Goal: Download file/media

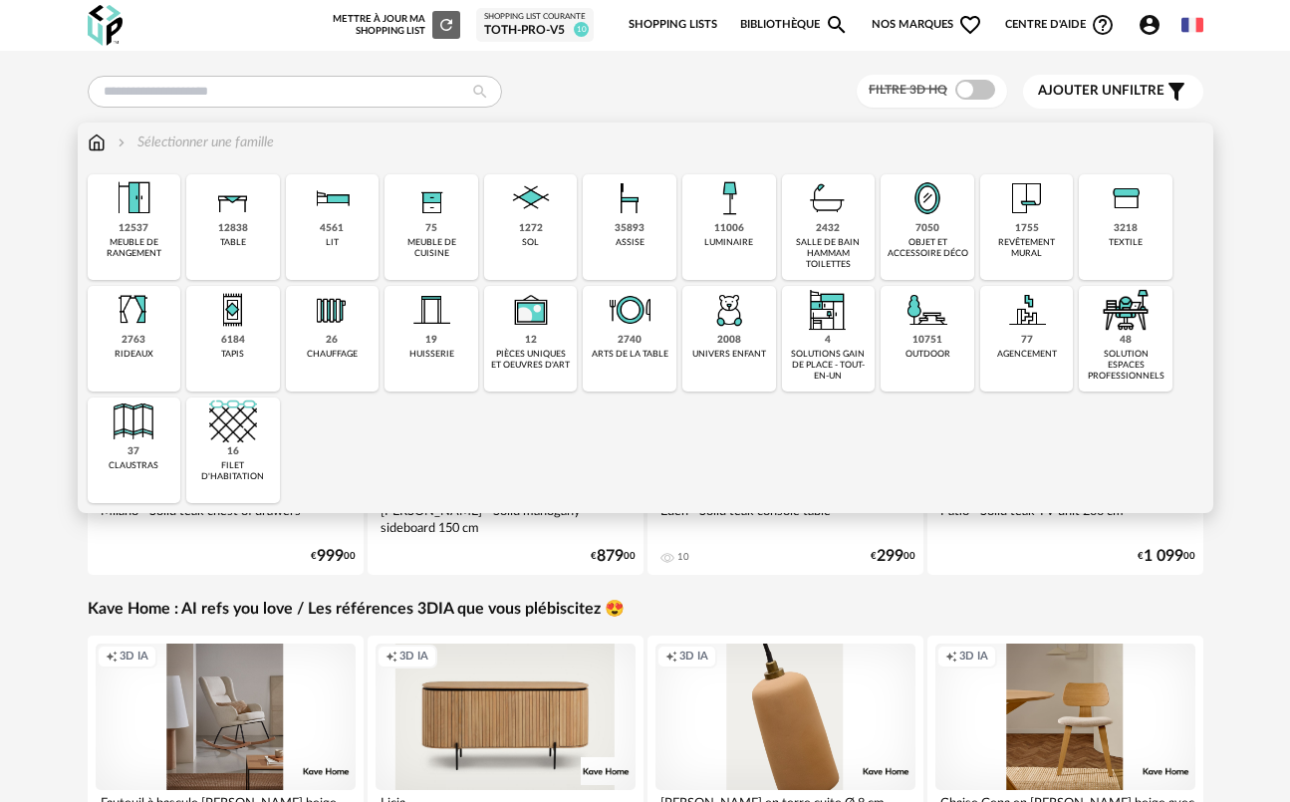
click at [736, 239] on div "luminaire" at bounding box center [729, 242] width 49 height 11
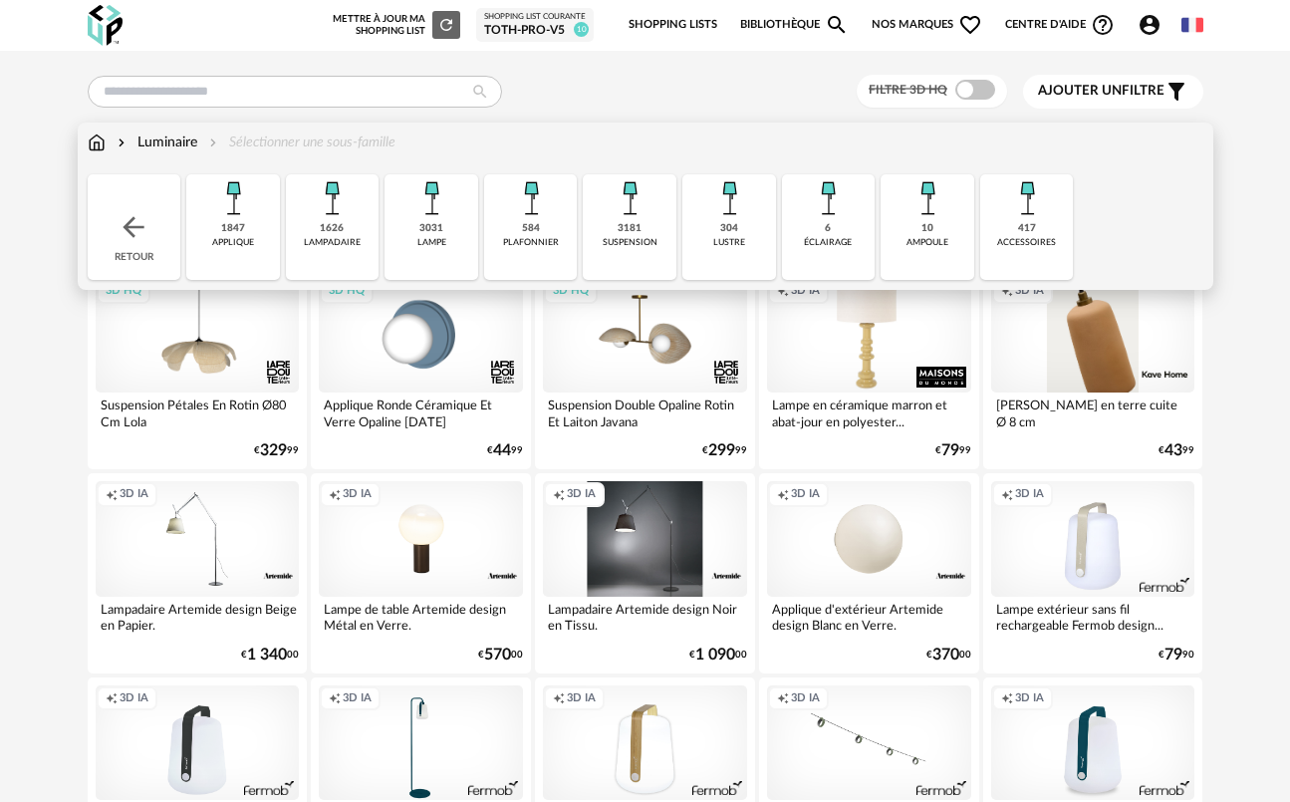
click at [497, 229] on div "584 plafonnier" at bounding box center [531, 227] width 94 height 106
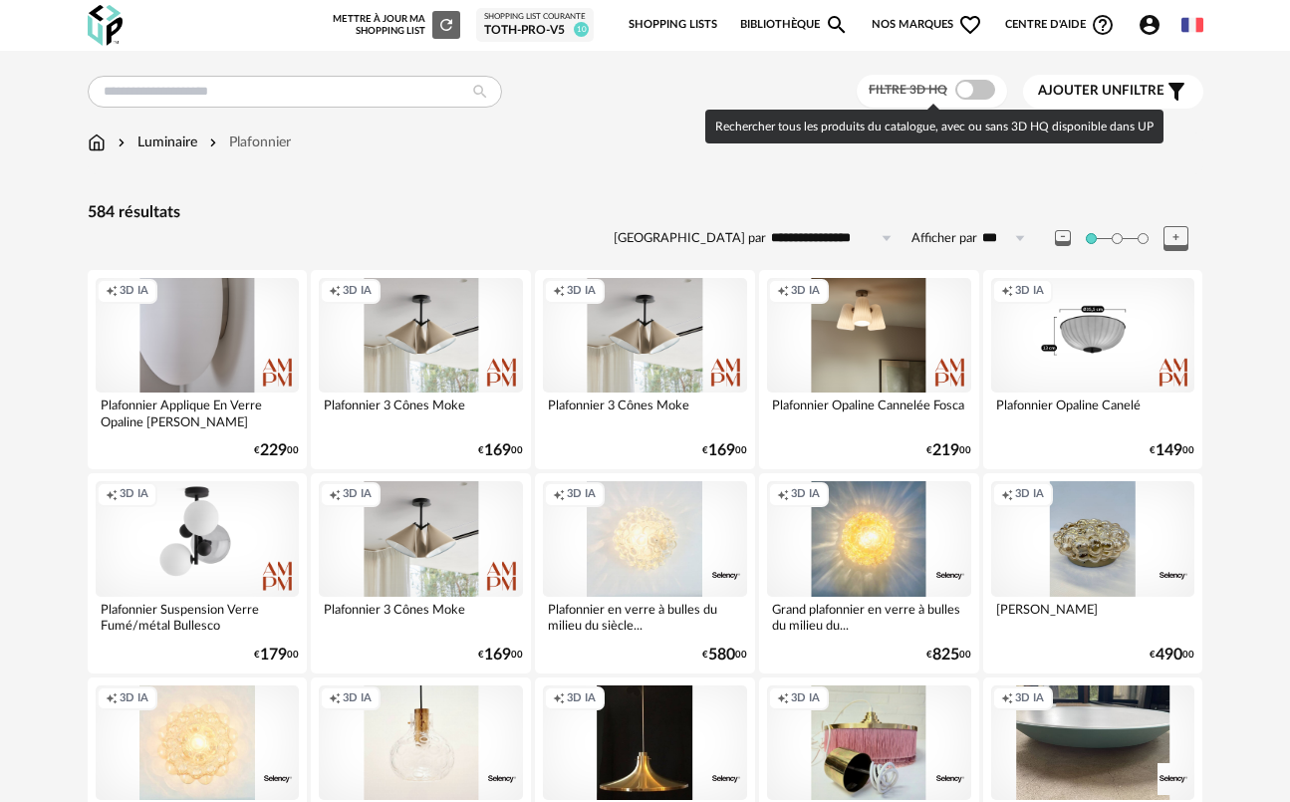
click at [963, 87] on span at bounding box center [976, 90] width 40 height 20
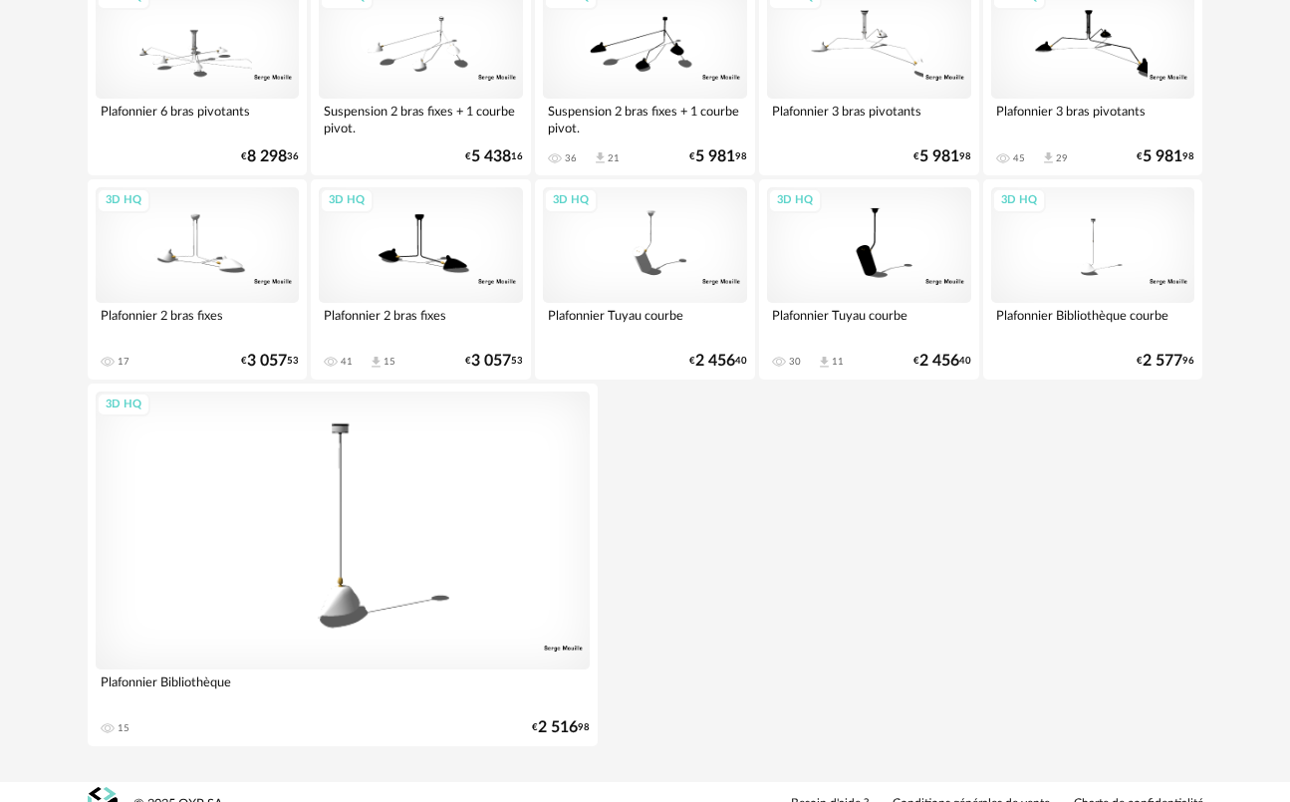
scroll to position [1336, 0]
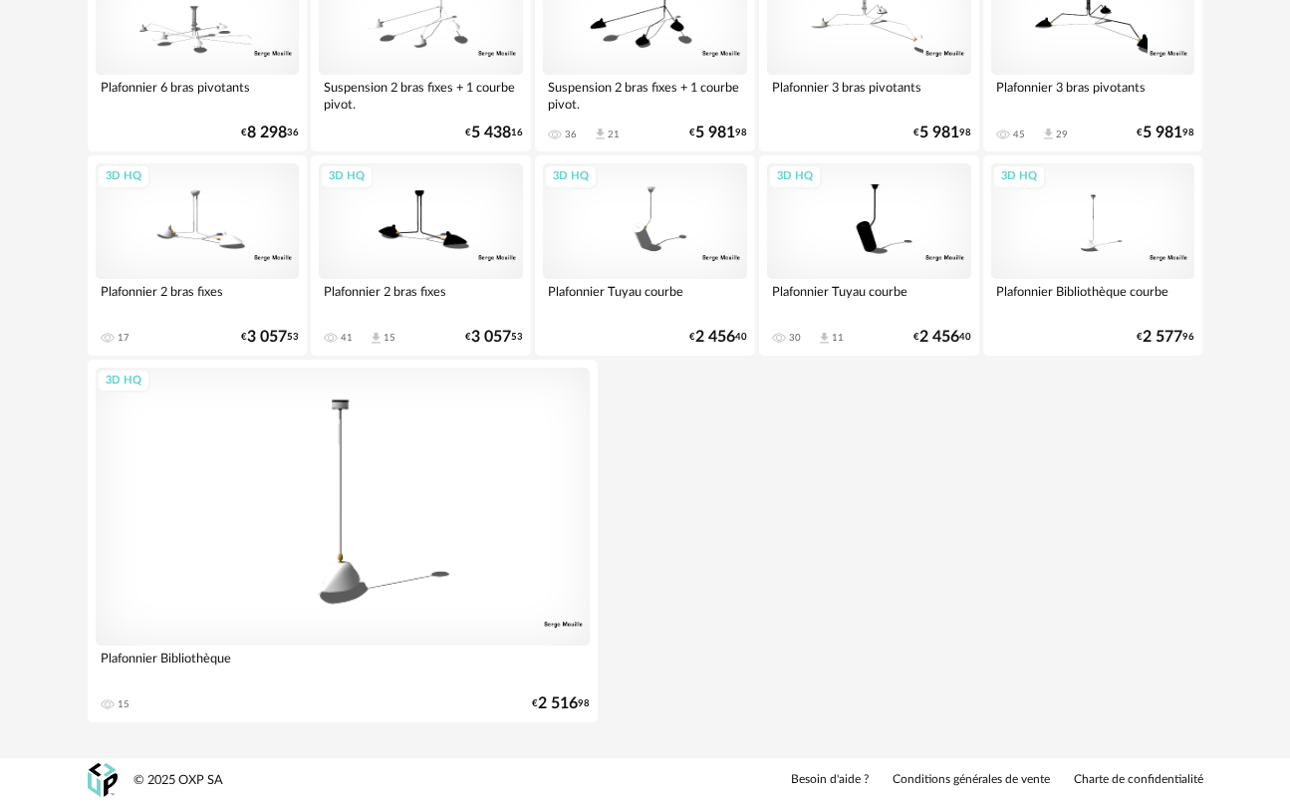
click at [857, 211] on div "3D HQ" at bounding box center [869, 220] width 204 height 115
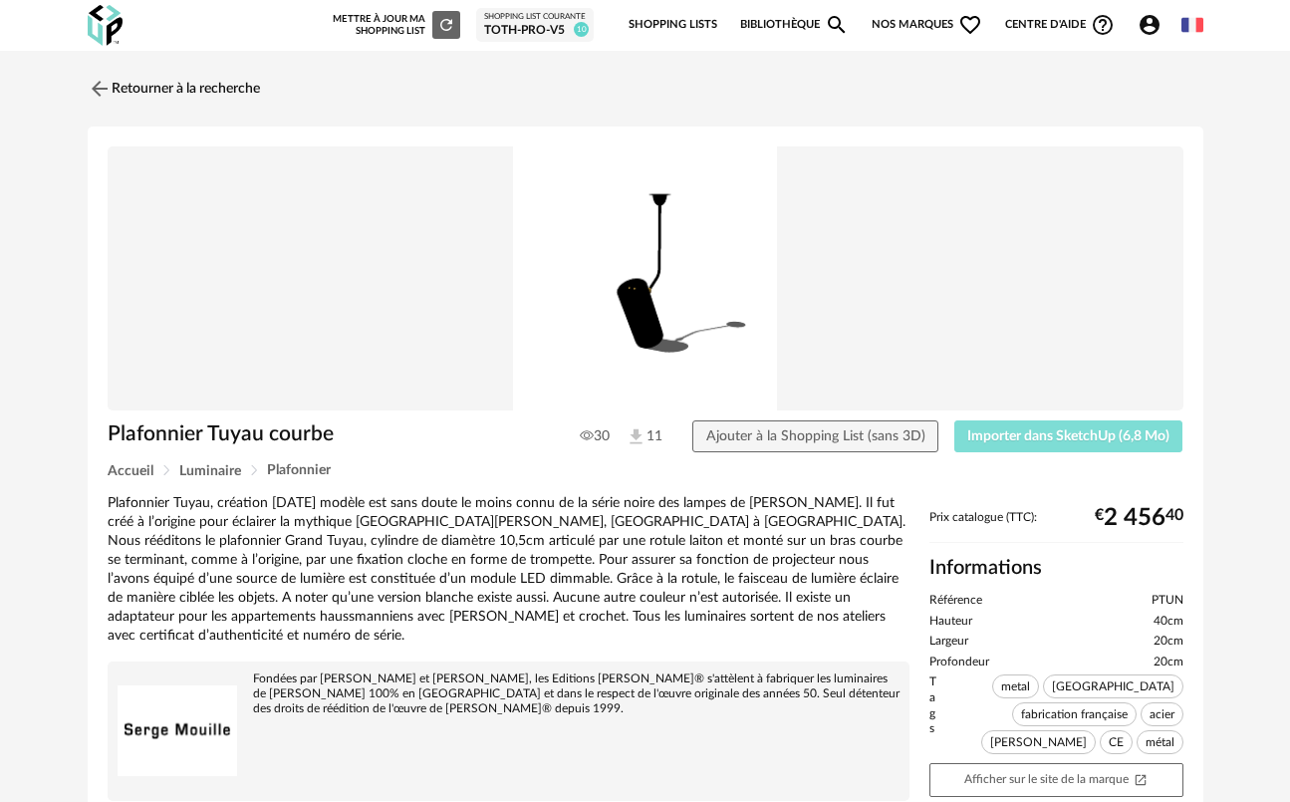
click at [1024, 434] on span "Importer dans SketchUp (6,8 Mo)" at bounding box center [1069, 437] width 202 height 14
